Goal: Information Seeking & Learning: Find specific fact

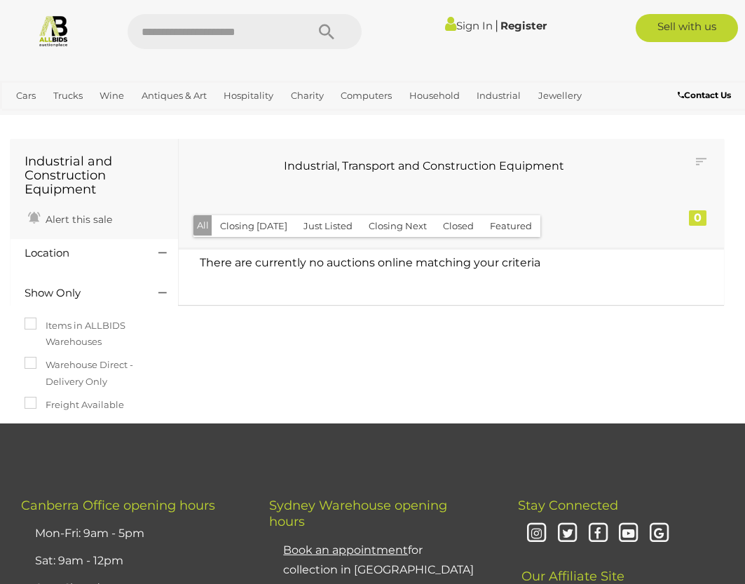
click at [187, 41] on input "text" at bounding box center [210, 31] width 165 height 35
type input "*********"
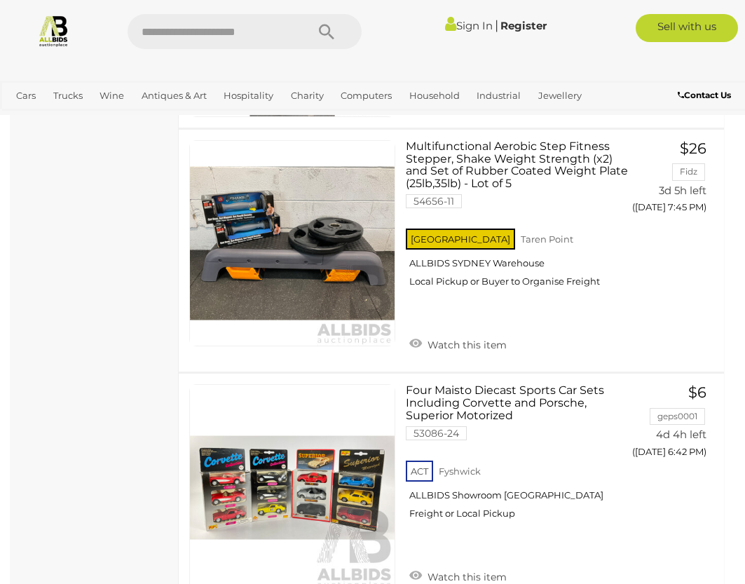
scroll to position [4834, 0]
